Goal: Contribute content

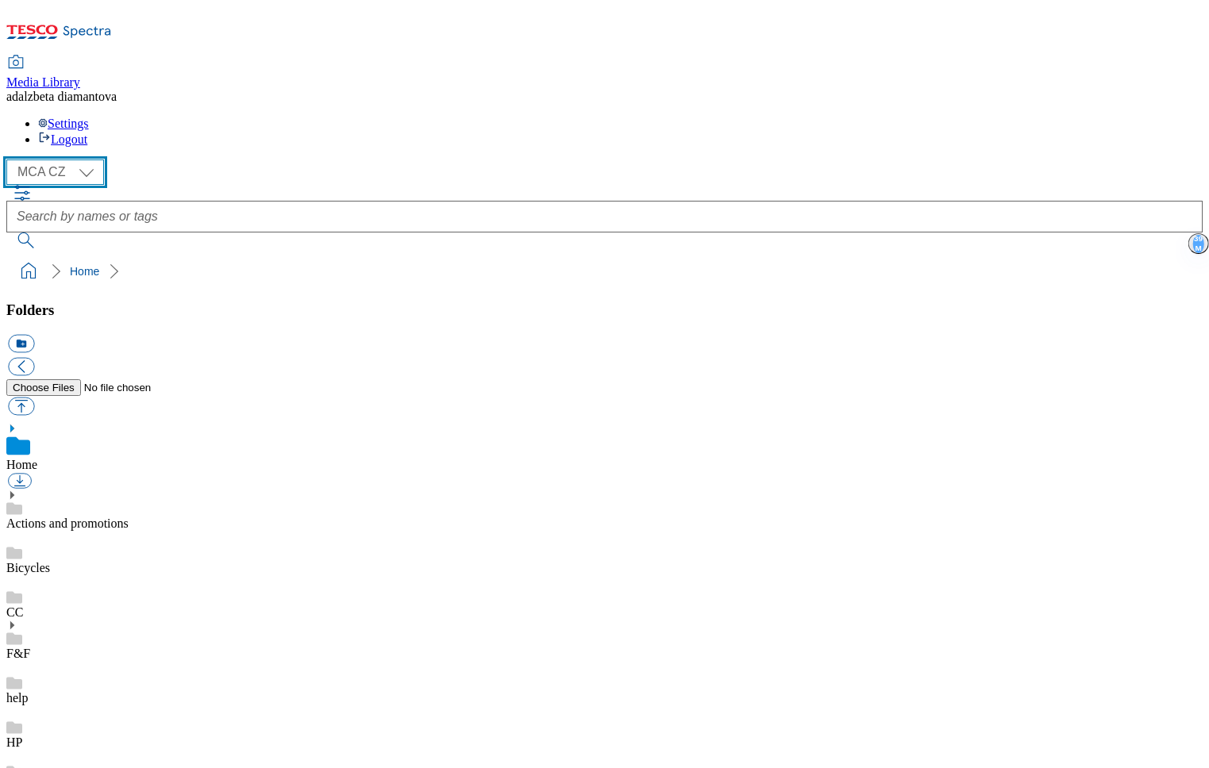
click at [95, 160] on select "MCA CZ MCA HU MCA SK" at bounding box center [55, 172] width 98 height 25
select select "flare-mca-sk"
click at [11, 160] on select "MCA CZ MCA HU MCA SK" at bounding box center [55, 172] width 98 height 25
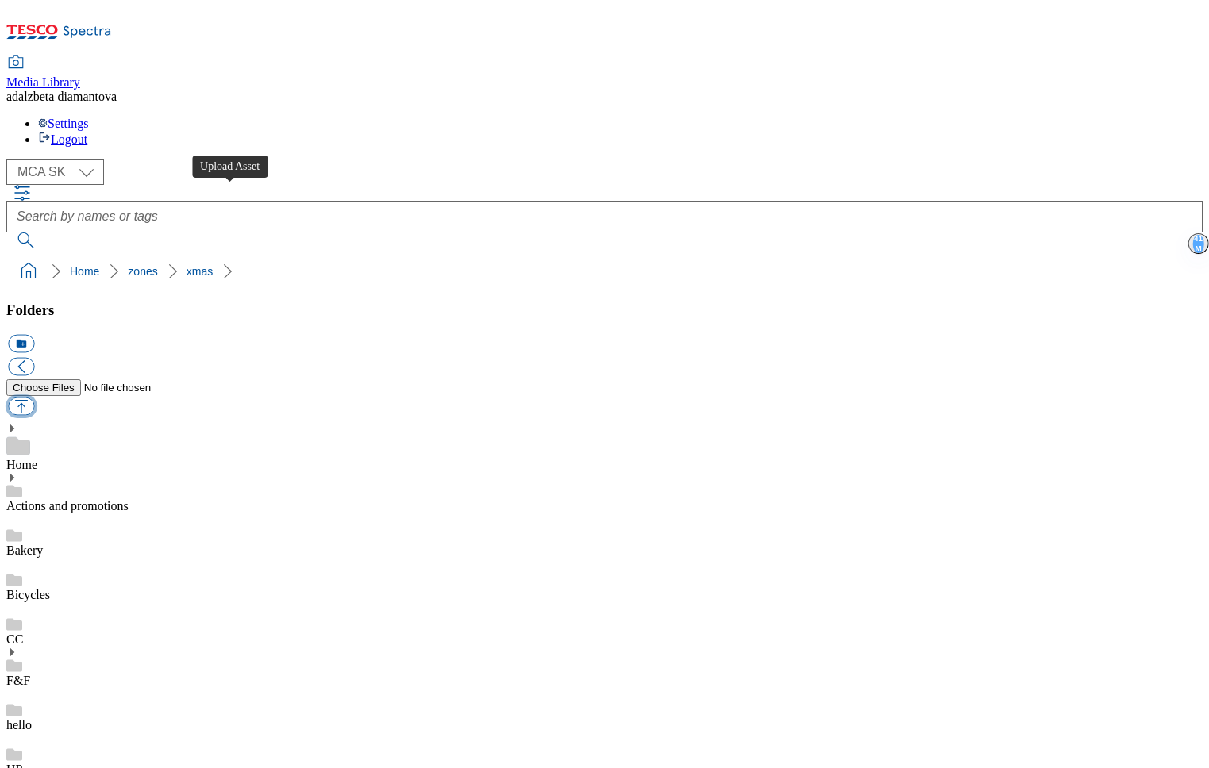
click at [34, 398] on button "button" at bounding box center [21, 407] width 26 height 18
type input "C:\fakepath\sk-[DATE]-HO-banner-1.png"
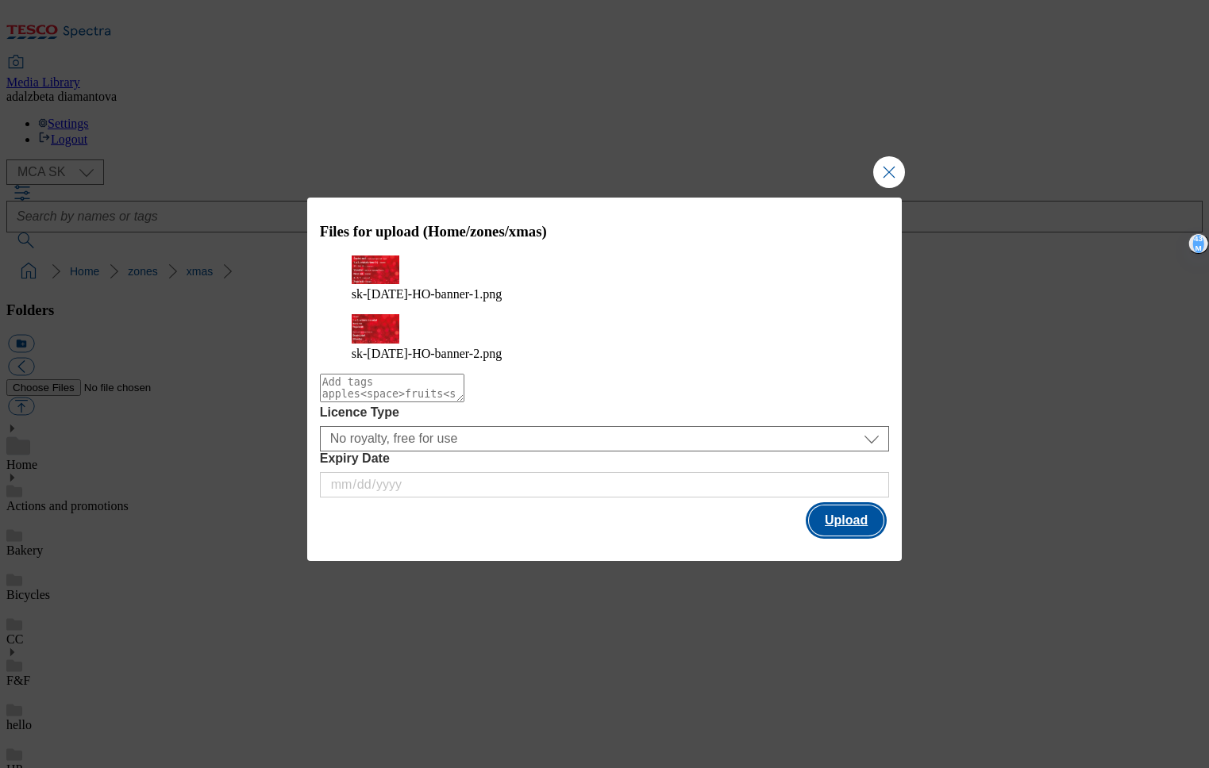
click at [846, 509] on button "Upload" at bounding box center [846, 521] width 75 height 30
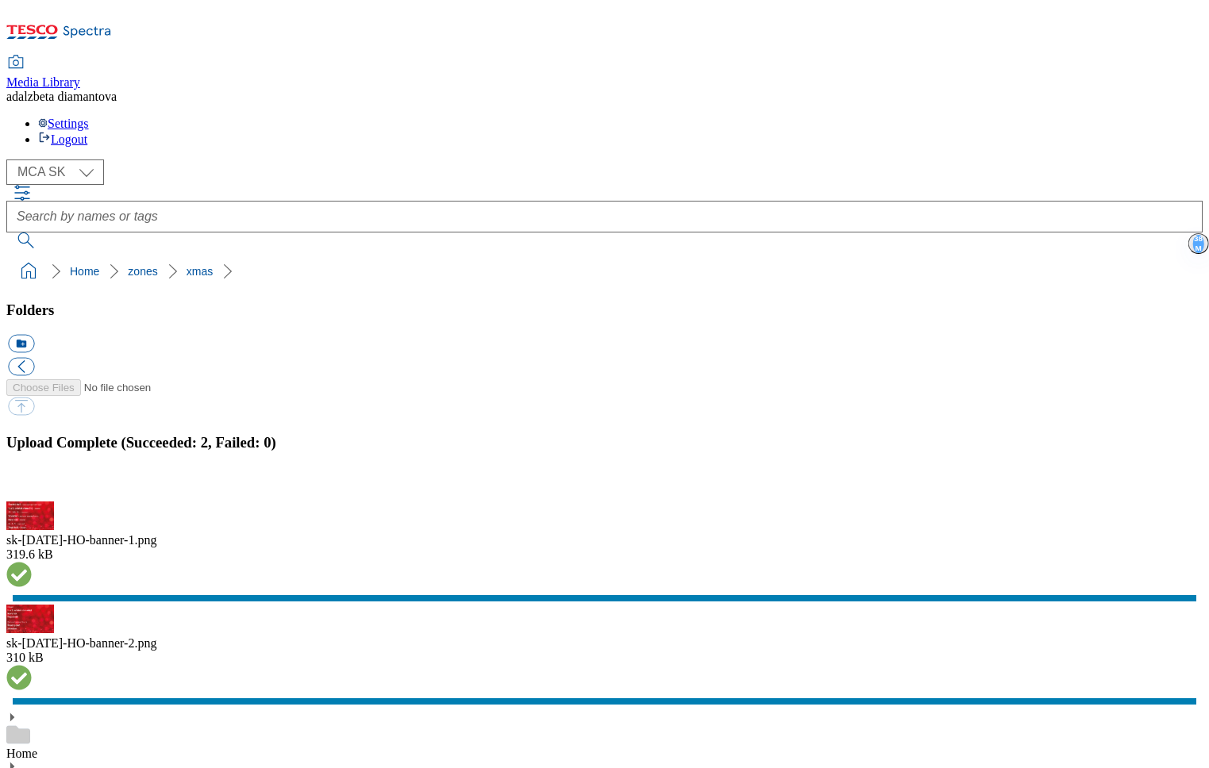
drag, startPoint x: 1195, startPoint y: 430, endPoint x: 764, endPoint y: 326, distance: 442.7
click at [32, 485] on button "button" at bounding box center [20, 492] width 24 height 15
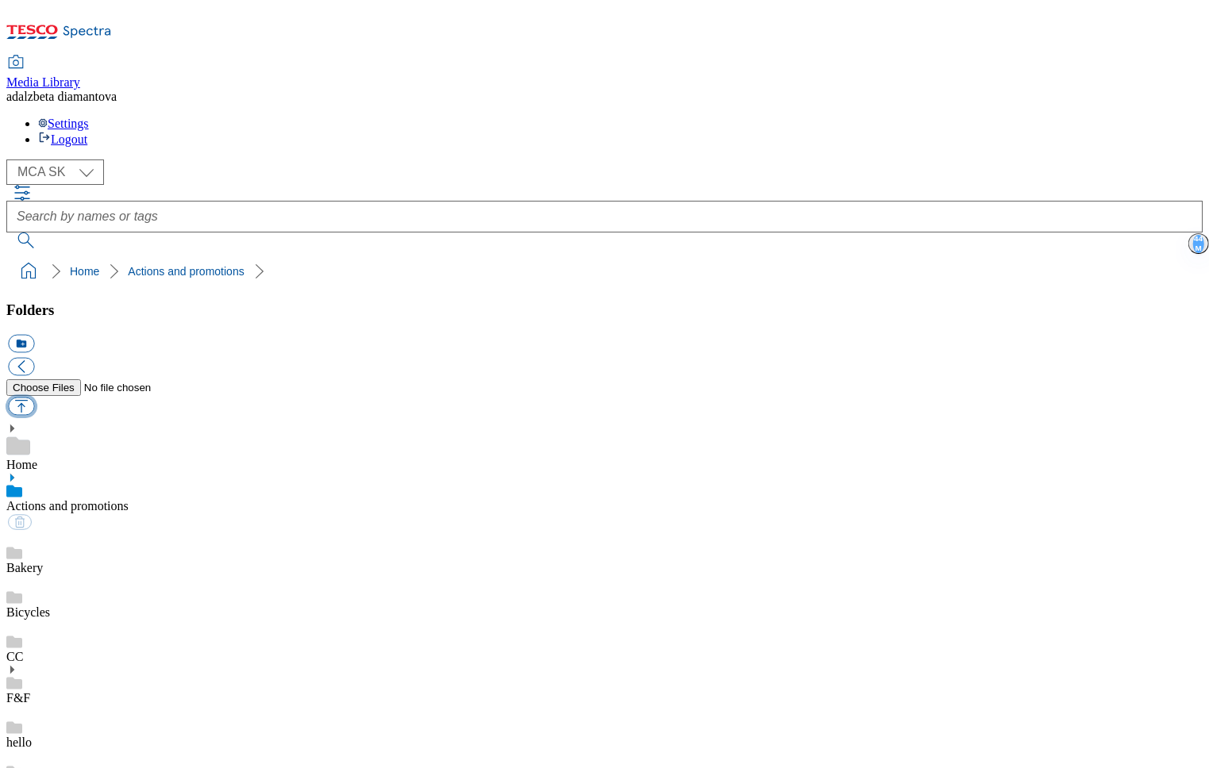
click at [246, 302] on div "Folders icon_new_folder" at bounding box center [604, 361] width 1196 height 118
click at [34, 398] on button "button" at bounding box center [21, 407] width 26 height 18
type input "C:\fakepath\sk-wk31-ac-blagoevova.png"
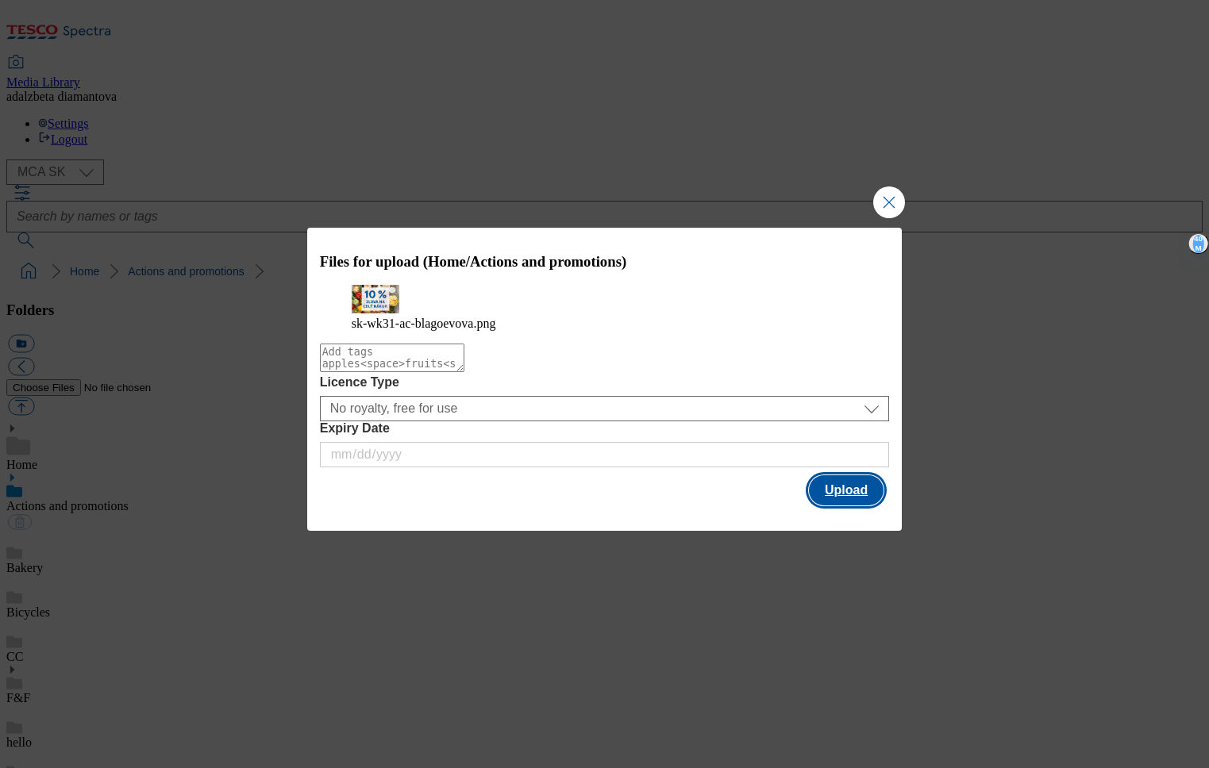
click at [847, 501] on button "Upload" at bounding box center [846, 491] width 75 height 30
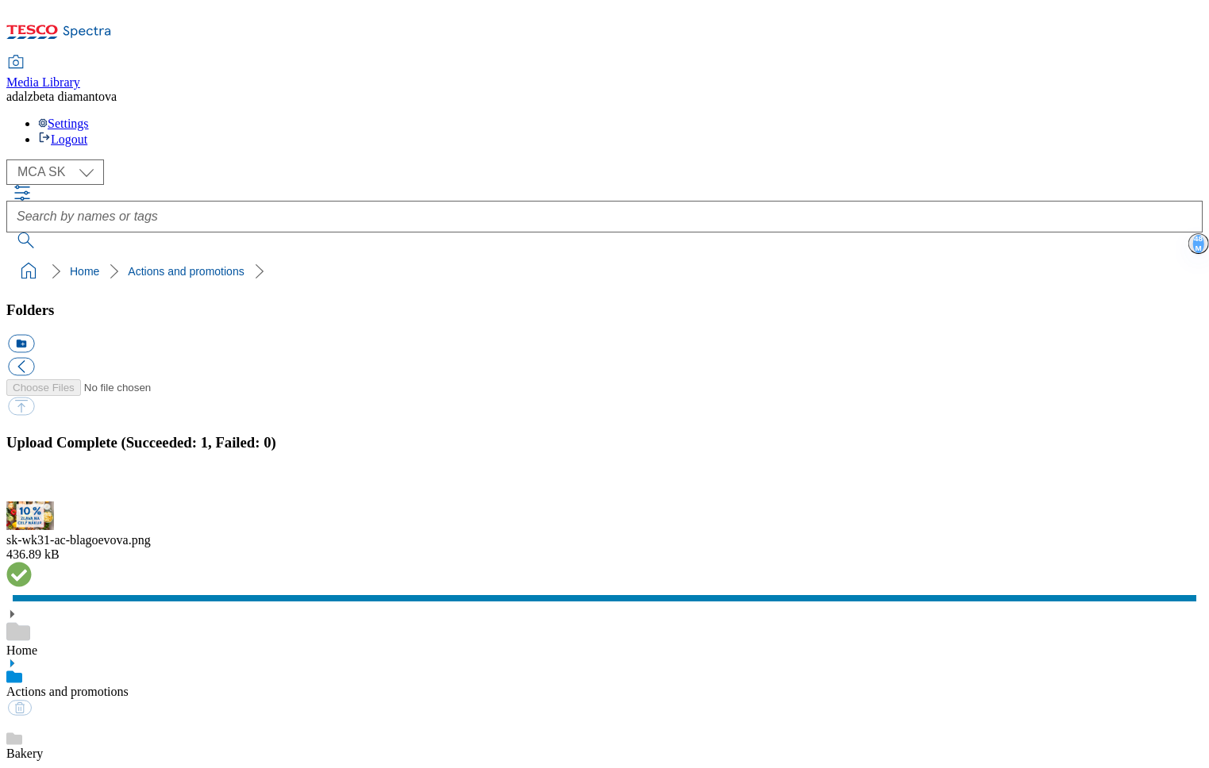
click at [32, 485] on button "button" at bounding box center [20, 492] width 24 height 15
